Goal: Check status: Check status

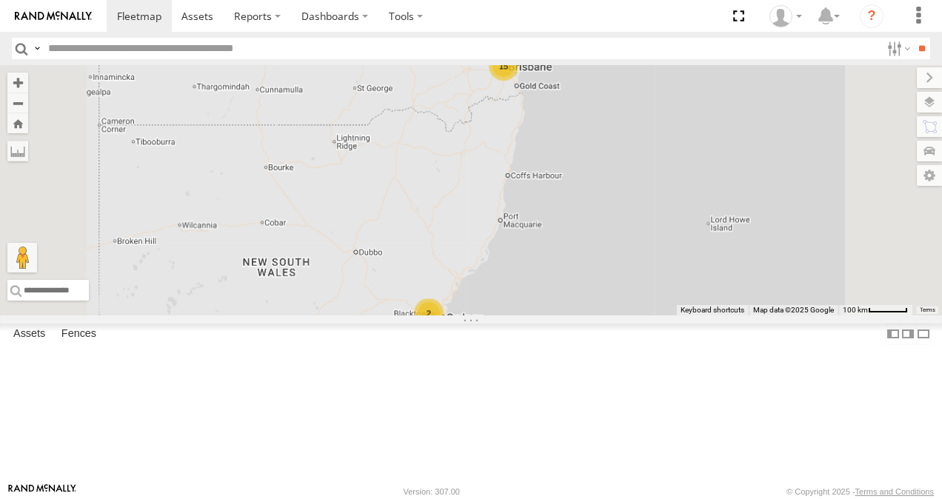
scroll to position [235, 0]
click at [0, 0] on link at bounding box center [0, 0] width 0 height 0
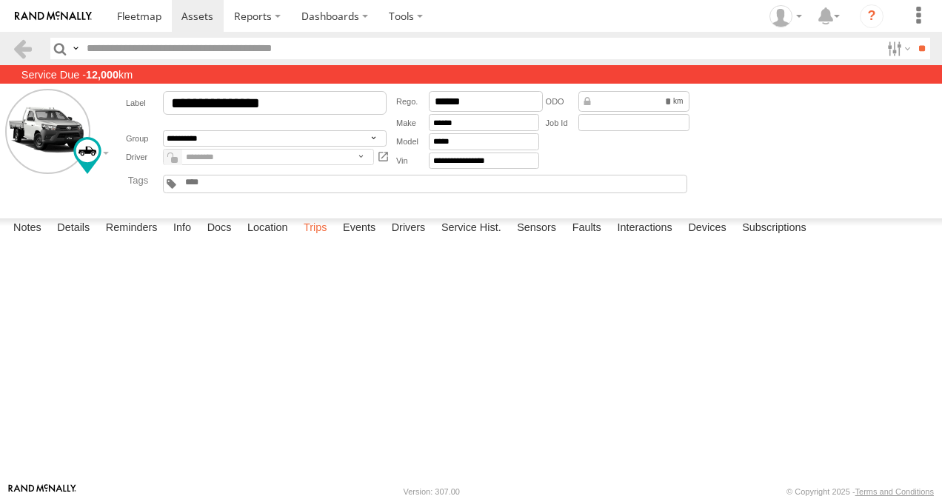
click at [324, 239] on label "Trips" at bounding box center [315, 228] width 39 height 21
drag, startPoint x: 145, startPoint y: 15, endPoint x: 158, endPoint y: 73, distance: 59.3
click at [145, 15] on span at bounding box center [139, 16] width 44 height 14
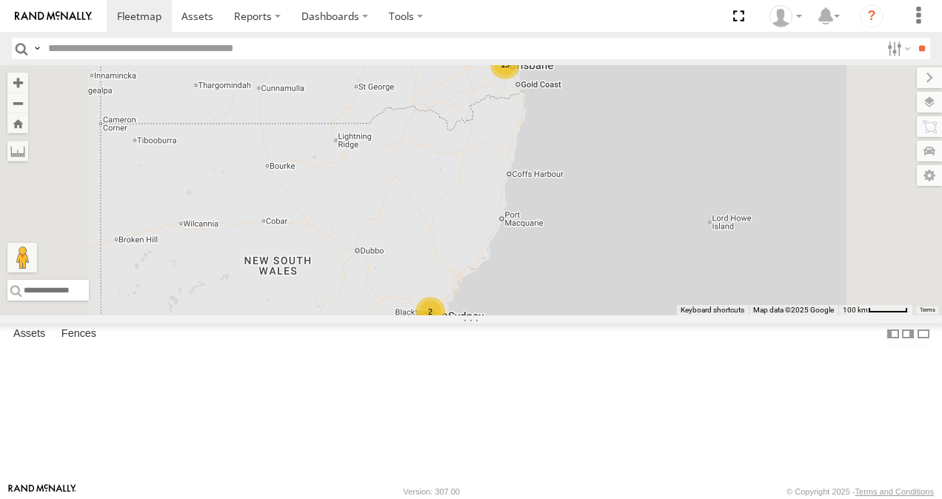
drag, startPoint x: 213, startPoint y: 99, endPoint x: 218, endPoint y: 107, distance: 9.7
click at [0, 0] on link at bounding box center [0, 0] width 0 height 0
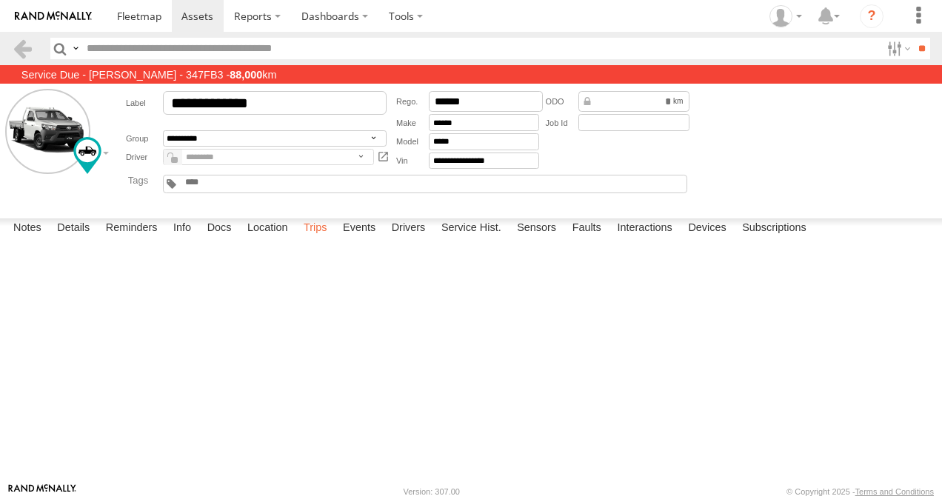
click at [310, 239] on label "Trips" at bounding box center [315, 228] width 39 height 21
click at [147, 18] on span at bounding box center [139, 16] width 44 height 14
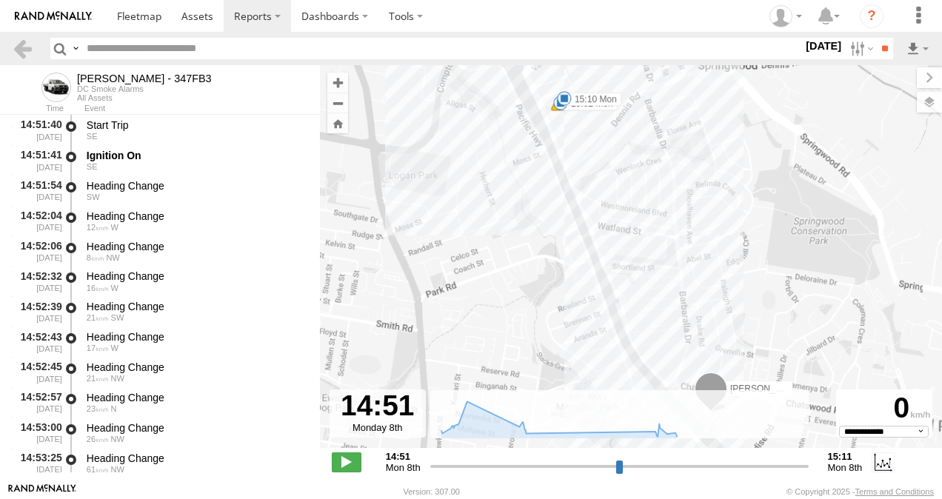
select select "**********"
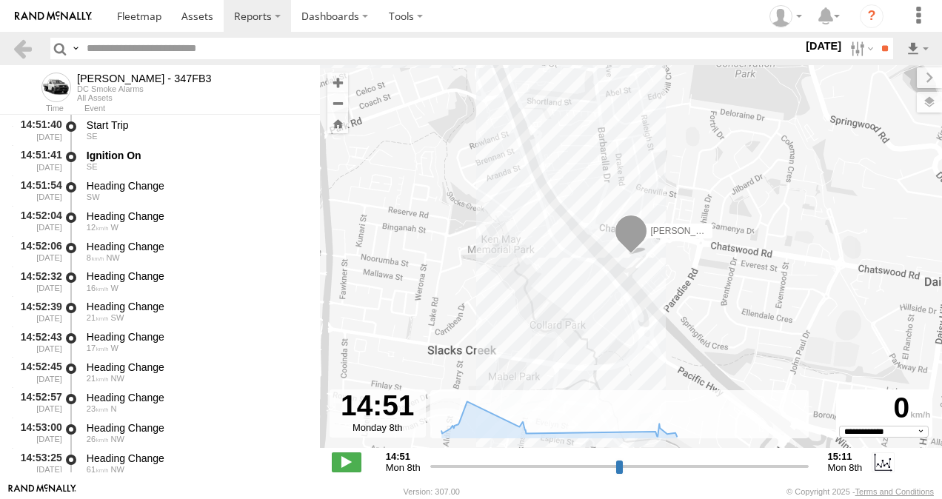
drag, startPoint x: 647, startPoint y: 252, endPoint x: 558, endPoint y: 81, distance: 191.8
click at [558, 81] on div "[PERSON_NAME] - 347FB3 15:02 Mon 15:03 Mon 15:10 Mon" at bounding box center [631, 264] width 622 height 398
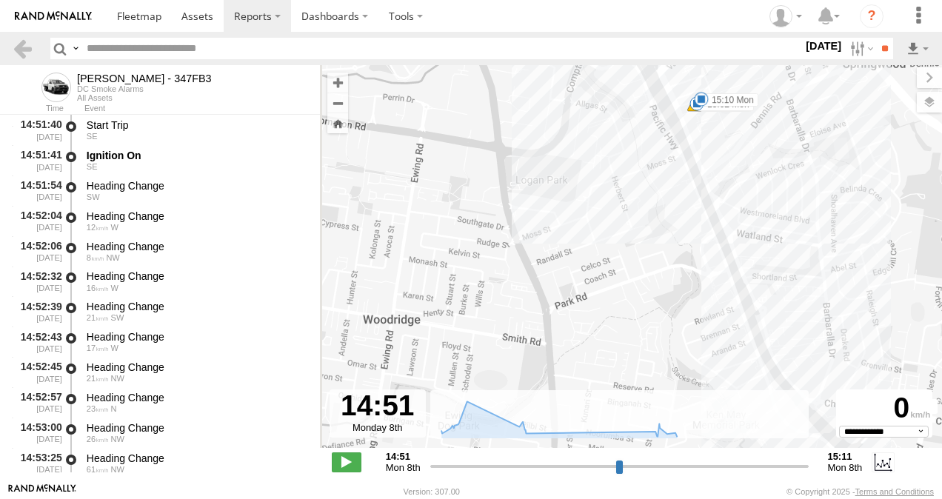
drag, startPoint x: 650, startPoint y: 204, endPoint x: 872, endPoint y: 381, distance: 283.6
click at [872, 381] on div "Alex - 347FB3 15:02 Mon 15:03 Mon 15:10 Mon" at bounding box center [631, 264] width 622 height 398
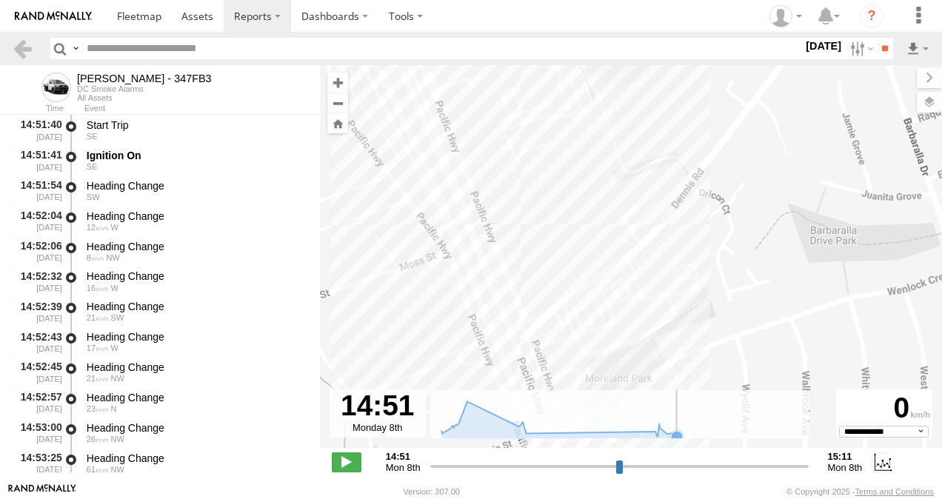
drag, startPoint x: 681, startPoint y: 190, endPoint x: 681, endPoint y: 430, distance: 240.7
click at [681, 430] on div "To navigate the map with touch gestures double-tap and hold your finger on the …" at bounding box center [631, 274] width 622 height 418
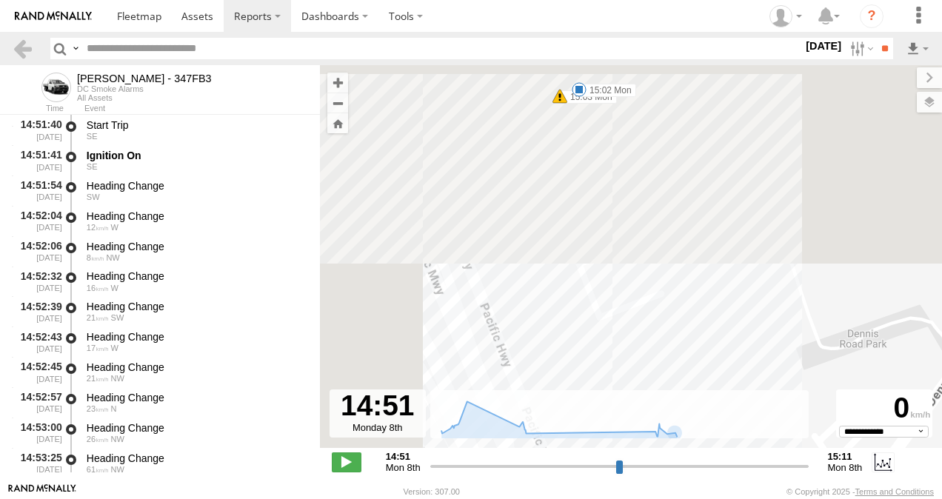
drag, startPoint x: 552, startPoint y: 197, endPoint x: 758, endPoint y: 522, distance: 384.8
click at [758, 498] on html at bounding box center [471, 249] width 942 height 499
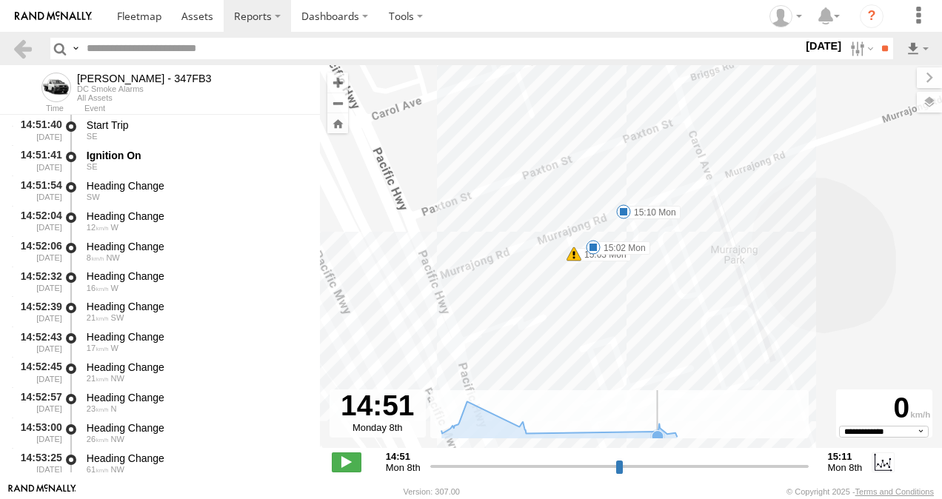
drag, startPoint x: 658, startPoint y: 284, endPoint x: 641, endPoint y: 341, distance: 59.5
click at [657, 427] on div "To navigate the map with touch gestures double-tap and hold your finger on the …" at bounding box center [631, 274] width 622 height 418
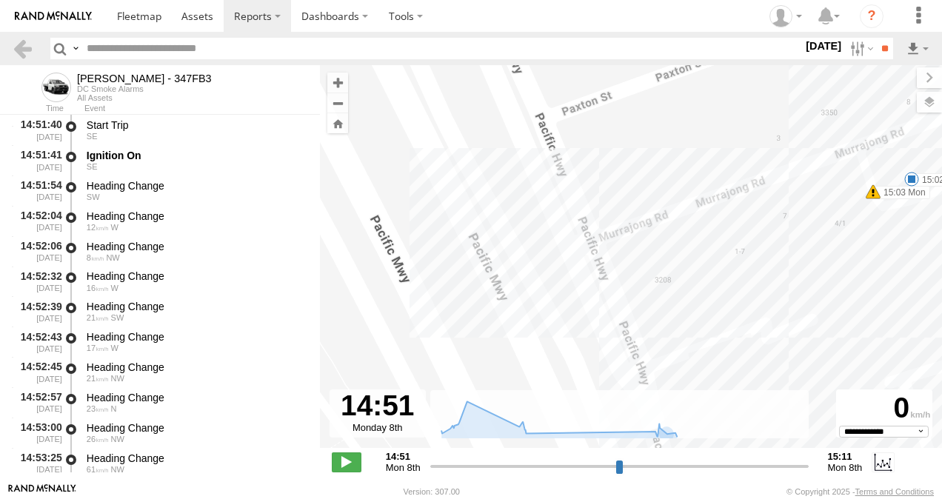
drag, startPoint x: 460, startPoint y: 258, endPoint x: 810, endPoint y: 250, distance: 350.4
click at [810, 250] on div "Alex - 347FB3 15:02 Mon 15:03 Mon 15:10 Mon" at bounding box center [631, 264] width 622 height 398
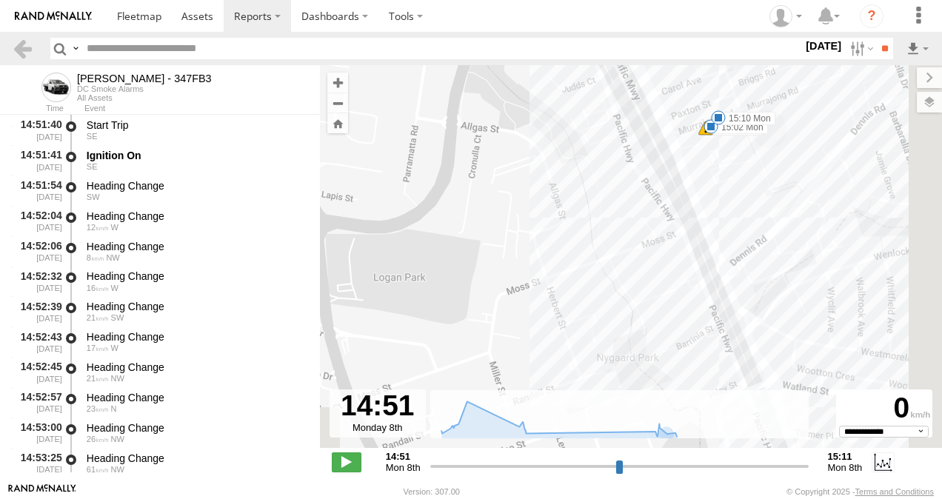
drag, startPoint x: 903, startPoint y: 352, endPoint x: 688, endPoint y: 121, distance: 314.9
click at [688, 121] on div "Alex - 347FB3 15:02 Mon 15:03 Mon 15:10 Mon" at bounding box center [631, 264] width 622 height 398
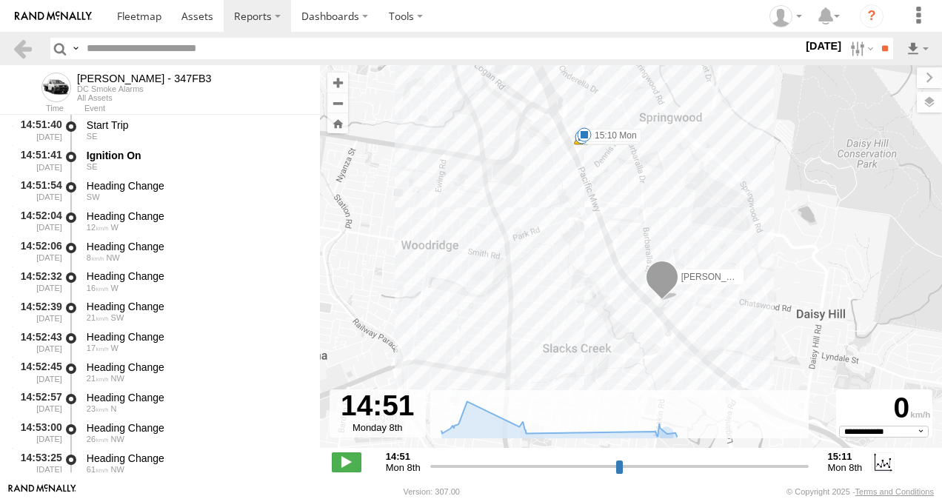
drag, startPoint x: 851, startPoint y: 315, endPoint x: 661, endPoint y: 212, distance: 216.4
click at [661, 212] on div "Alex - 347FB3 15:02 Mon 15:03 Mon 15:10 Mon" at bounding box center [631, 264] width 622 height 398
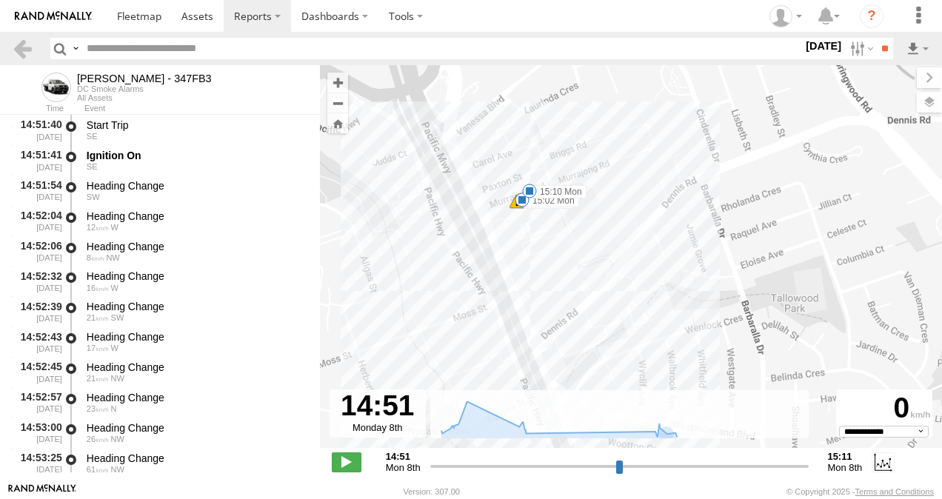
drag, startPoint x: 568, startPoint y: 126, endPoint x: 578, endPoint y: 283, distance: 157.3
click at [578, 283] on div "Alex - 347FB3 15:02 Mon 15:03 Mon 15:10 Mon" at bounding box center [631, 264] width 622 height 398
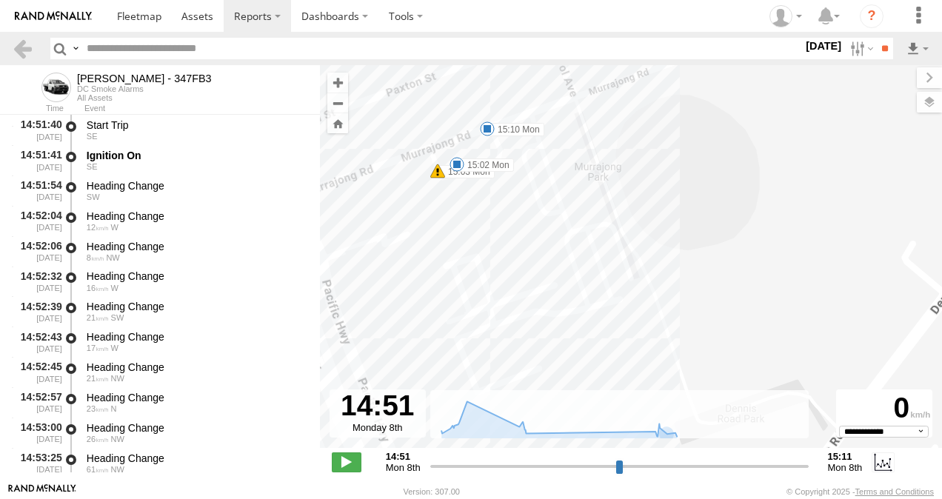
drag, startPoint x: 520, startPoint y: 219, endPoint x: 544, endPoint y: 216, distance: 24.0
click at [584, 219] on div "Alex - 347FB3 15:02 Mon 15:03 Mon 15:10 Mon" at bounding box center [631, 264] width 622 height 398
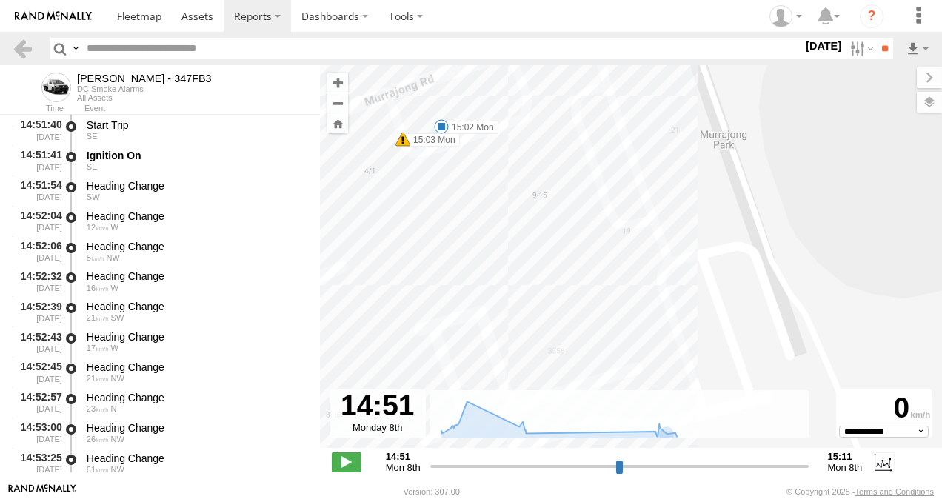
click at [440, 124] on span at bounding box center [441, 126] width 15 height 15
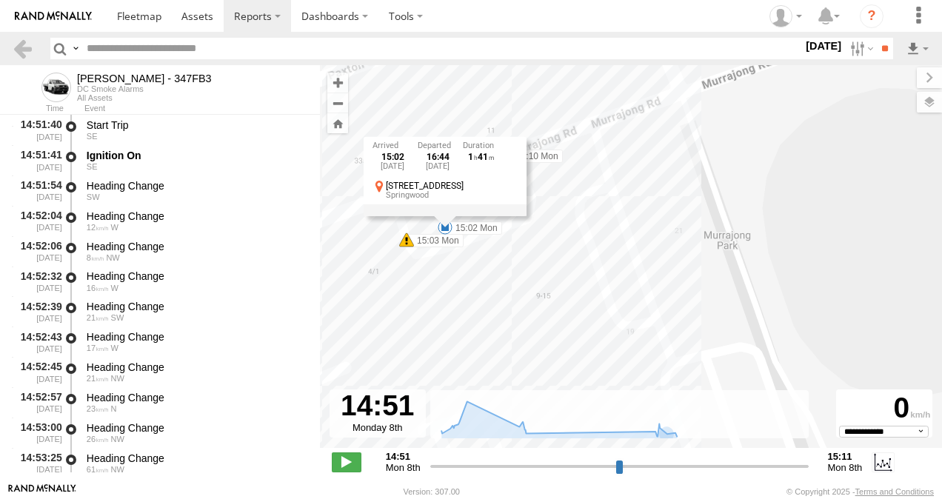
drag, startPoint x: 405, startPoint y: 181, endPoint x: 472, endPoint y: 283, distance: 122.0
click at [413, 290] on div "Alex - 347FB3 15:02 Mon 15:03 Mon 15:10 Mon 15:02 Mon 8th Sep 16:44 Mon 8th Sep…" at bounding box center [631, 264] width 622 height 398
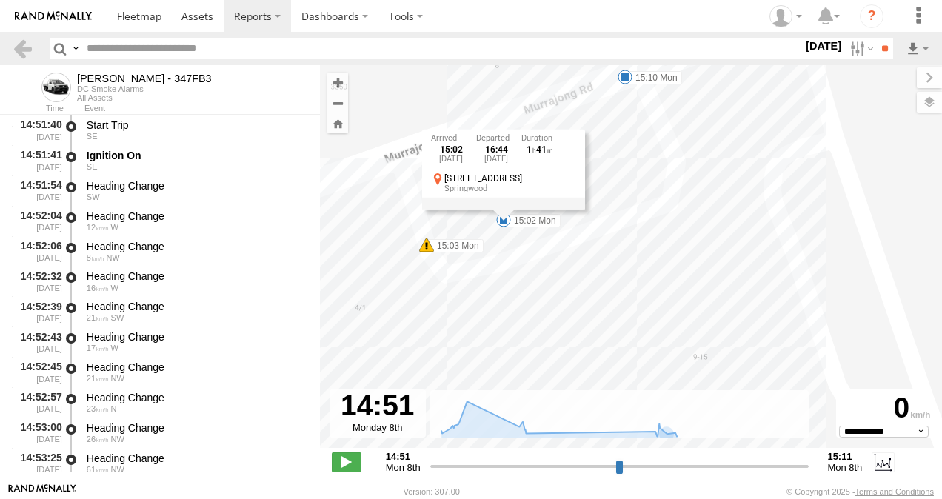
drag, startPoint x: 440, startPoint y: 270, endPoint x: 632, endPoint y: 319, distance: 198.1
click at [632, 319] on div "Alex - 347FB3 15:02 Mon 15:03 Mon 15:10 Mon 15:02 Mon 8th Sep 16:44 Mon 8th Sep…" at bounding box center [631, 264] width 622 height 398
click at [631, 83] on span at bounding box center [628, 78] width 15 height 15
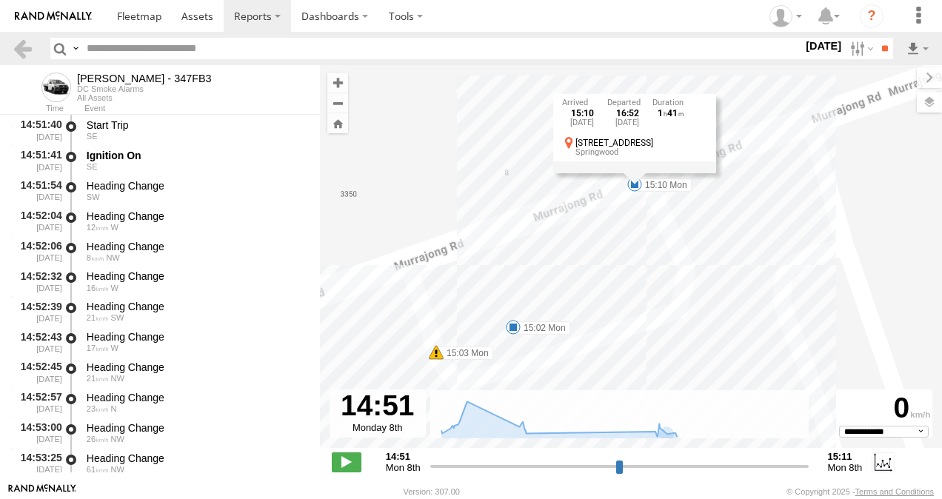
drag, startPoint x: 653, startPoint y: 150, endPoint x: 661, endPoint y: 257, distance: 107.6
click at [661, 257] on div "Alex - 347FB3 15:02 Mon 15:03 Mon 15:10 Mon 15:10 Mon 8th Sep 16:52 Mon 8th Sep…" at bounding box center [631, 264] width 622 height 398
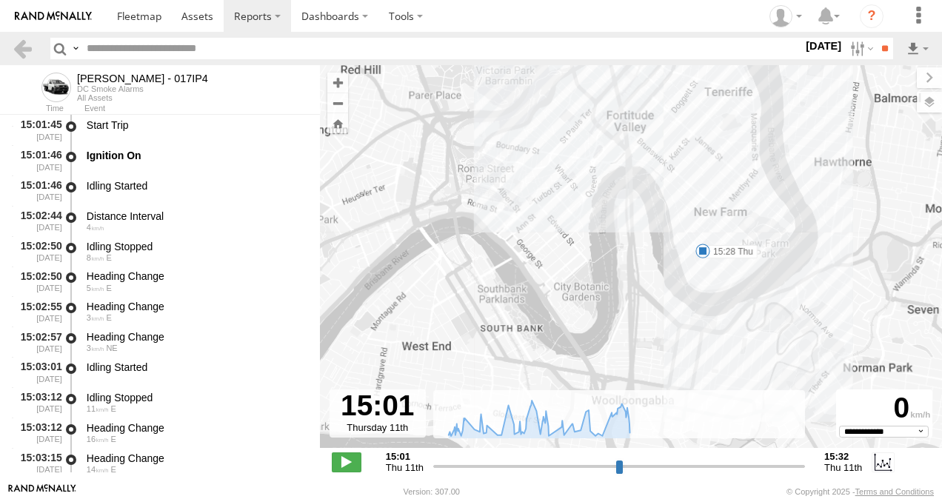
select select "**********"
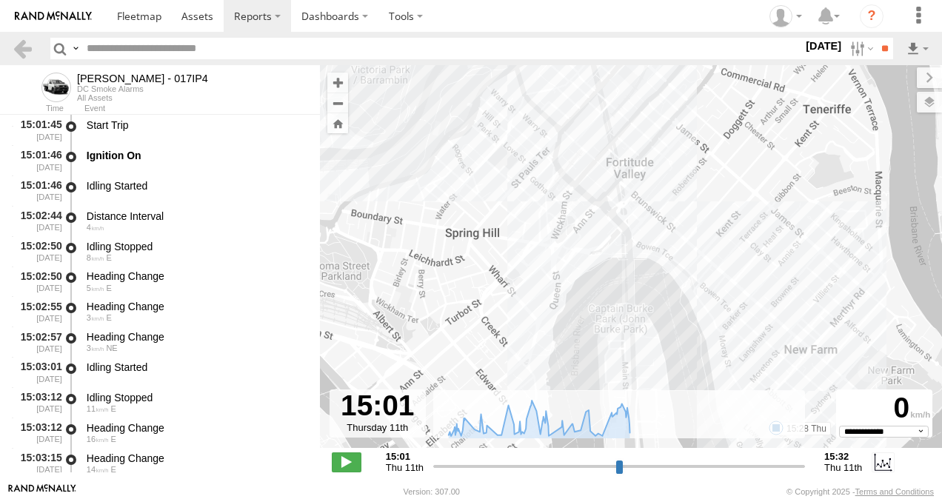
drag, startPoint x: 653, startPoint y: 161, endPoint x: 721, endPoint y: 321, distance: 173.6
click at [722, 344] on div "Nathan - 017IP4 15:28 Thu" at bounding box center [631, 264] width 622 height 398
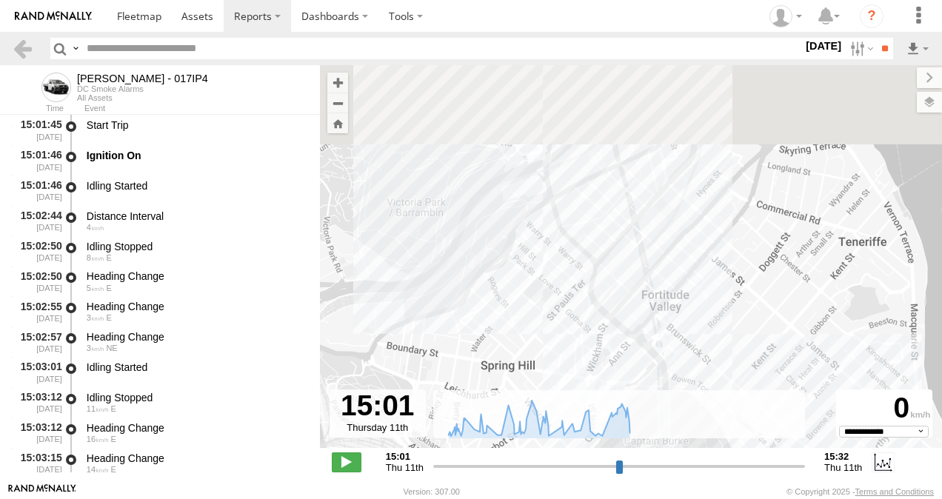
drag, startPoint x: 642, startPoint y: 273, endPoint x: 665, endPoint y: 354, distance: 84.6
click at [662, 371] on div "Nathan - 017IP4 15:28 Thu" at bounding box center [631, 264] width 622 height 398
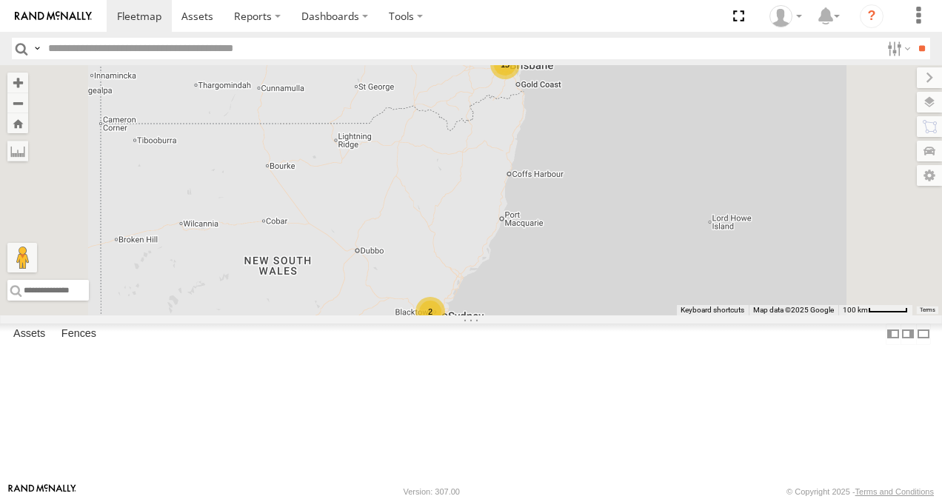
scroll to position [222, 0]
click at [0, 0] on link at bounding box center [0, 0] width 0 height 0
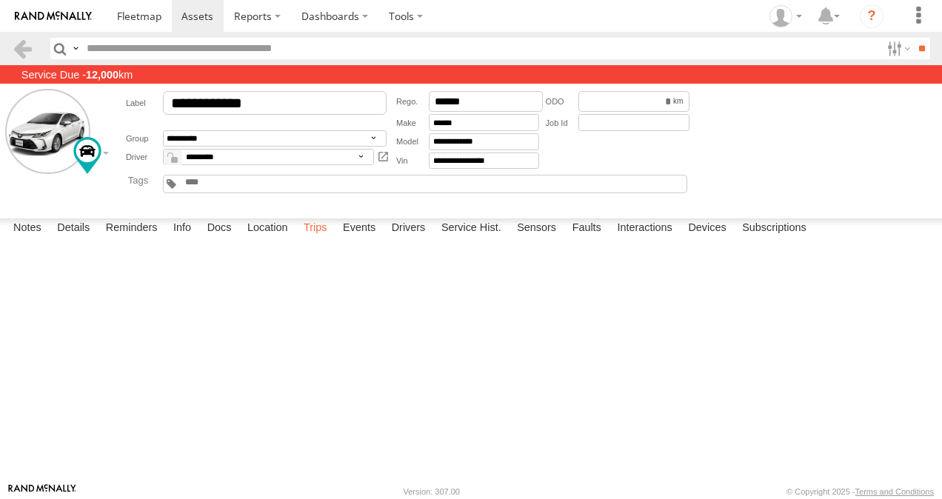
click at [323, 239] on label "Trips" at bounding box center [315, 228] width 39 height 21
click at [312, 239] on label "Trips" at bounding box center [315, 228] width 39 height 21
click at [139, 19] on span at bounding box center [139, 16] width 44 height 14
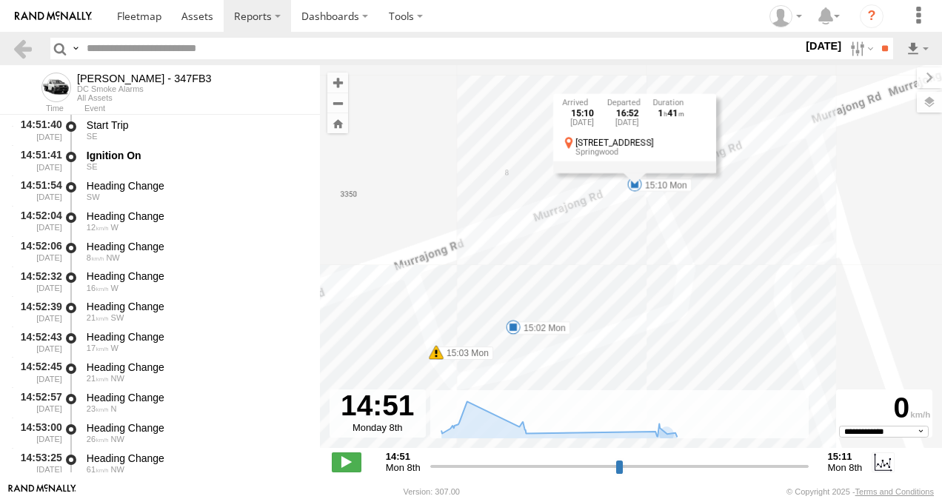
select select "**********"
click at [151, 22] on span at bounding box center [139, 16] width 44 height 14
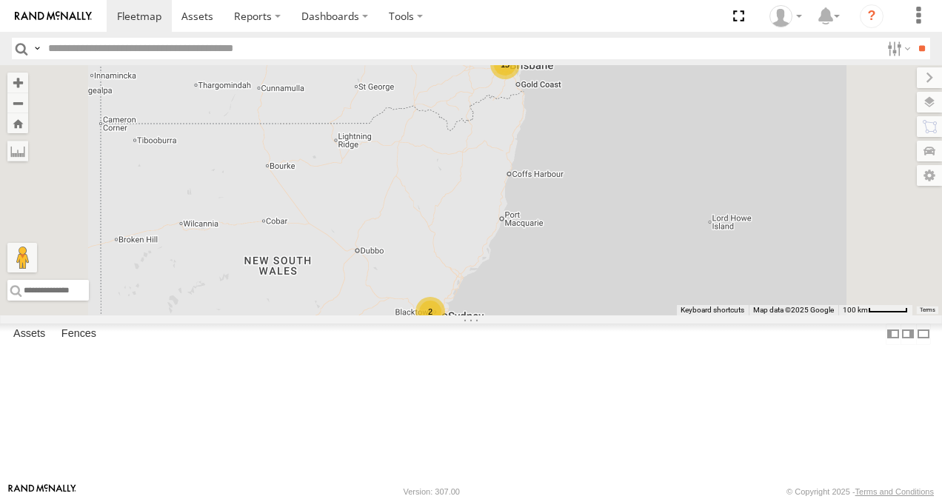
click at [0, 0] on link at bounding box center [0, 0] width 0 height 0
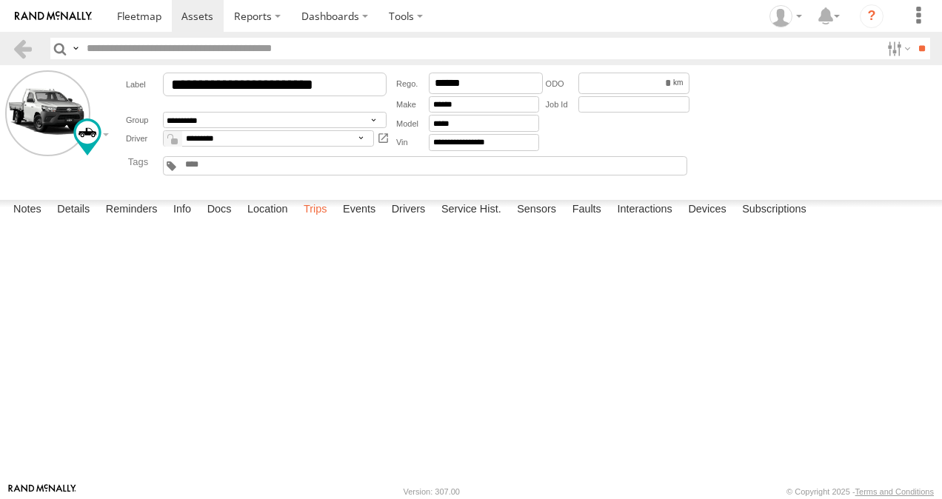
click at [321, 221] on label "Trips" at bounding box center [315, 210] width 39 height 21
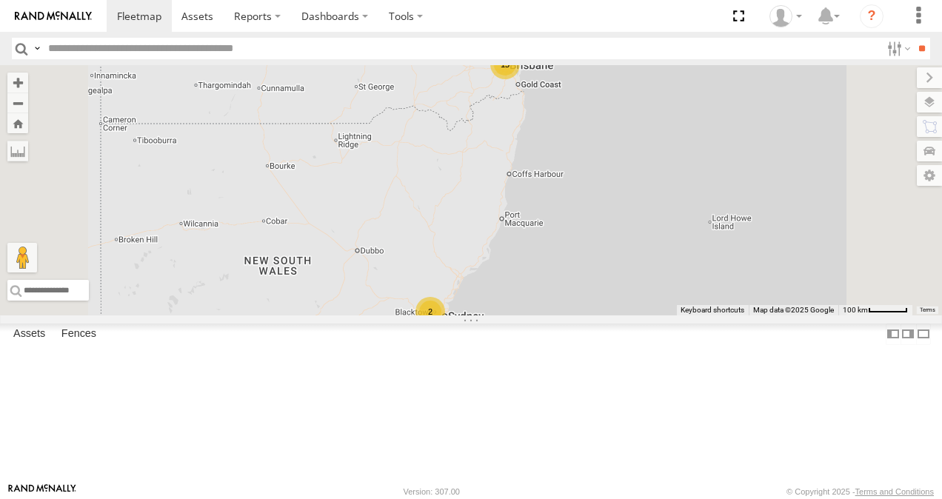
click at [0, 0] on link at bounding box center [0, 0] width 0 height 0
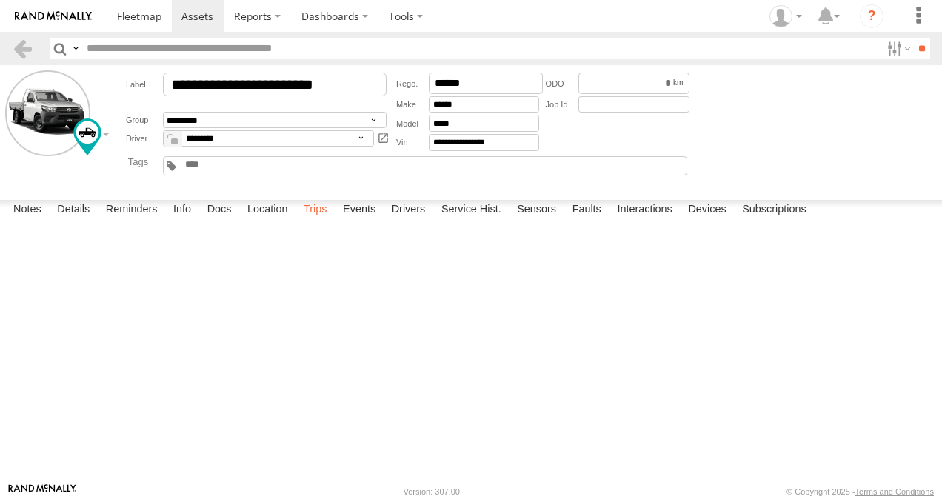
click at [314, 221] on label "Trips" at bounding box center [315, 210] width 39 height 21
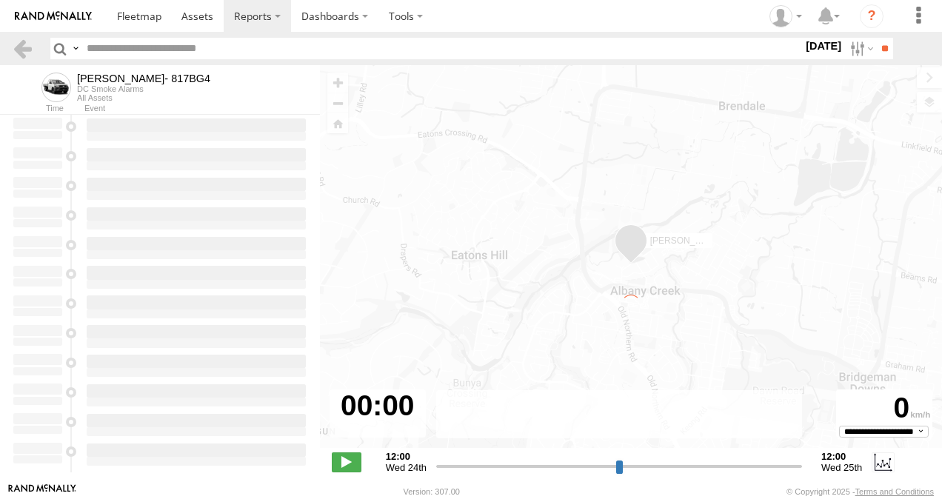
type input "**********"
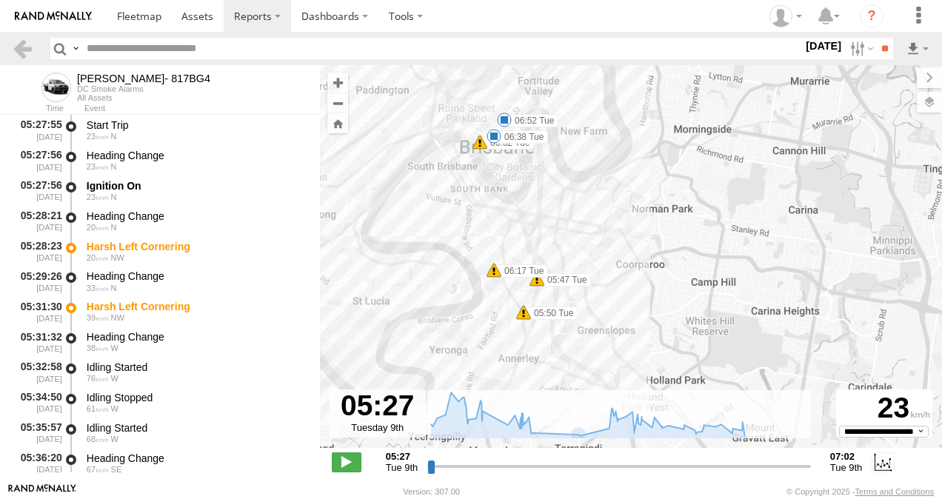
drag, startPoint x: 609, startPoint y: 311, endPoint x: 622, endPoint y: 209, distance: 103.1
click at [622, 209] on div "[PERSON_NAME]- 817BG4 05:28 Tue 05:31 Tue 05:39 Tue 05:47 Tue 05:50 Tue 06:17 T…" at bounding box center [631, 264] width 622 height 398
click at [524, 314] on span at bounding box center [523, 312] width 15 height 15
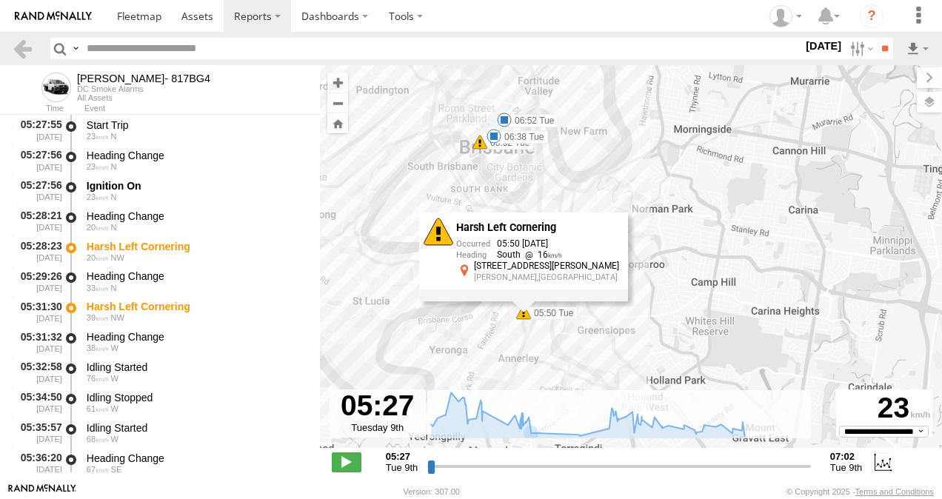
click at [638, 309] on div "[PERSON_NAME]- 817BG4 05:28 Tue 05:31 Tue 05:39 Tue 05:47 Tue 05:50 Tue 06:17 T…" at bounding box center [631, 264] width 622 height 398
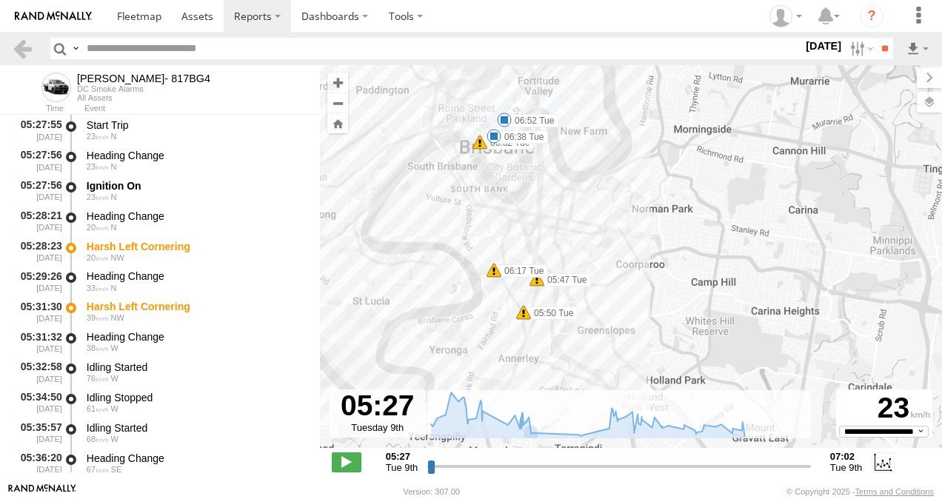
click at [536, 281] on span at bounding box center [537, 279] width 15 height 15
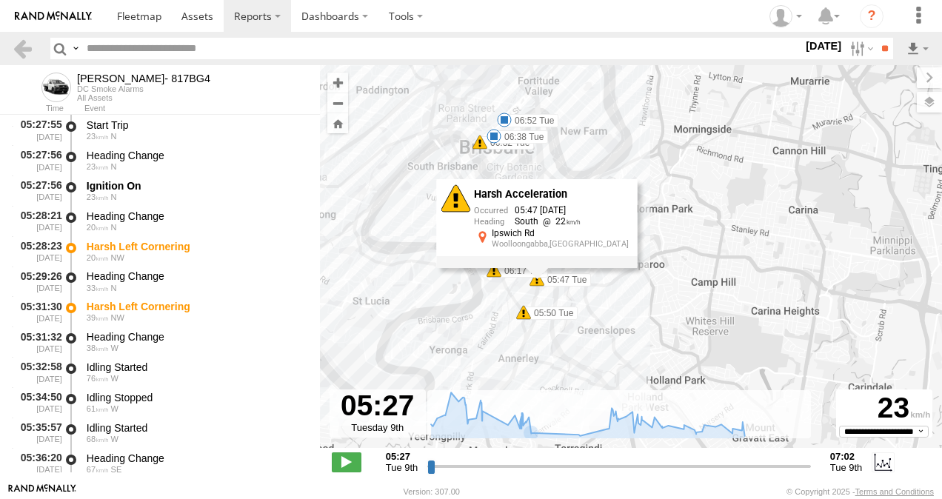
click at [524, 312] on span at bounding box center [523, 312] width 15 height 15
